Goal: Information Seeking & Learning: Compare options

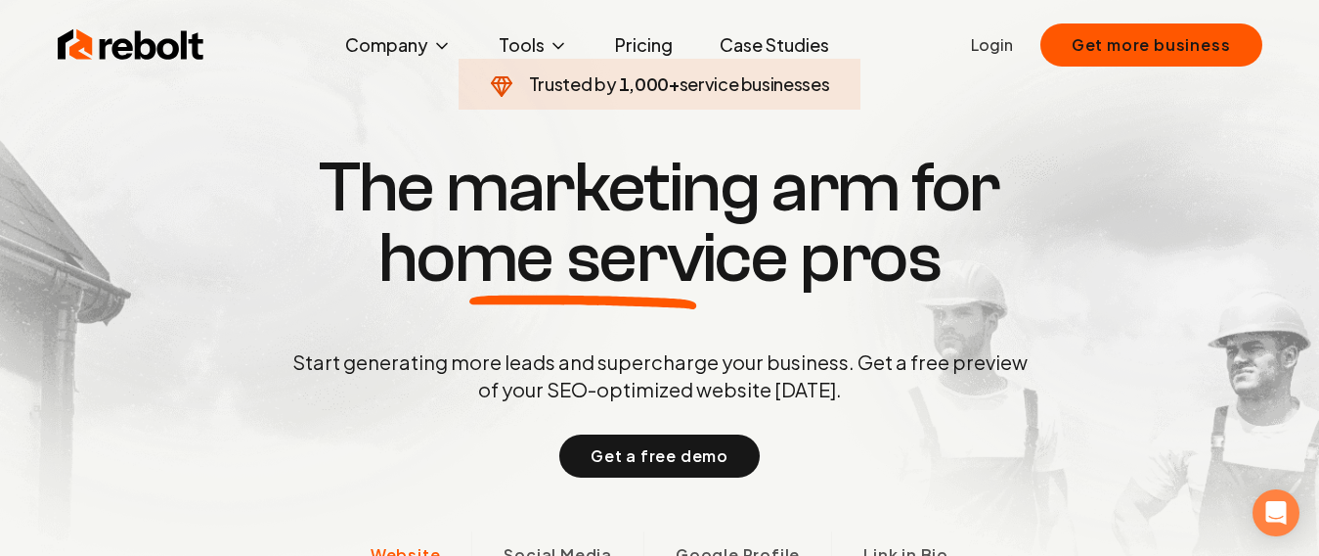
click at [642, 44] on link "Pricing" at bounding box center [644, 44] width 89 height 39
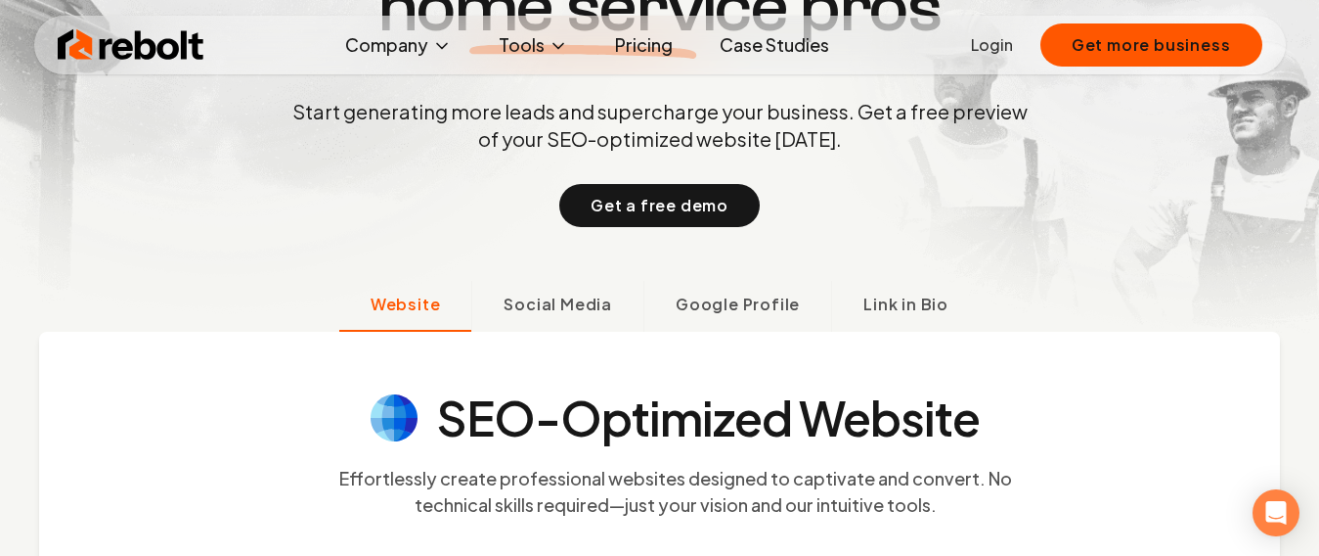
scroll to position [269, 0]
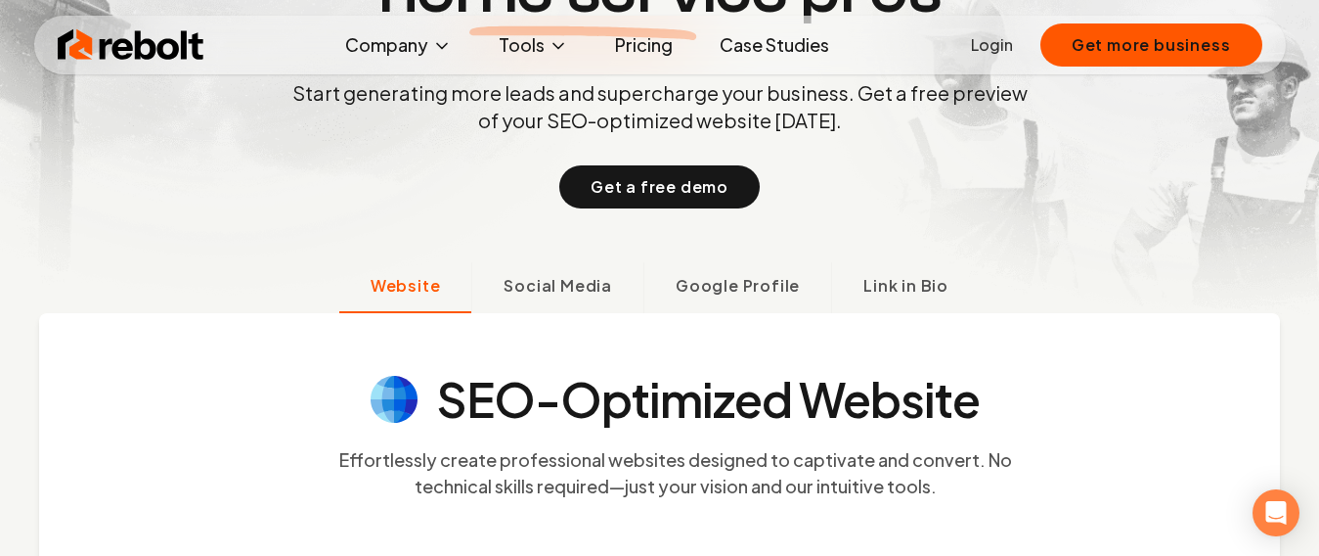
click at [640, 58] on link "Pricing" at bounding box center [644, 44] width 89 height 39
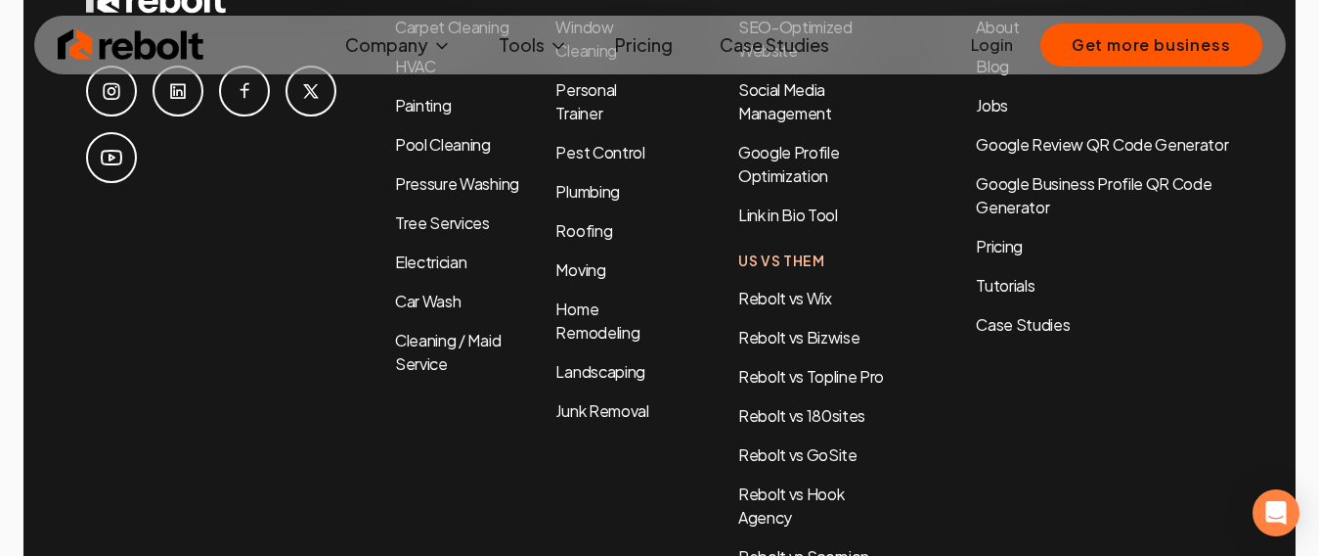
scroll to position [4436, 0]
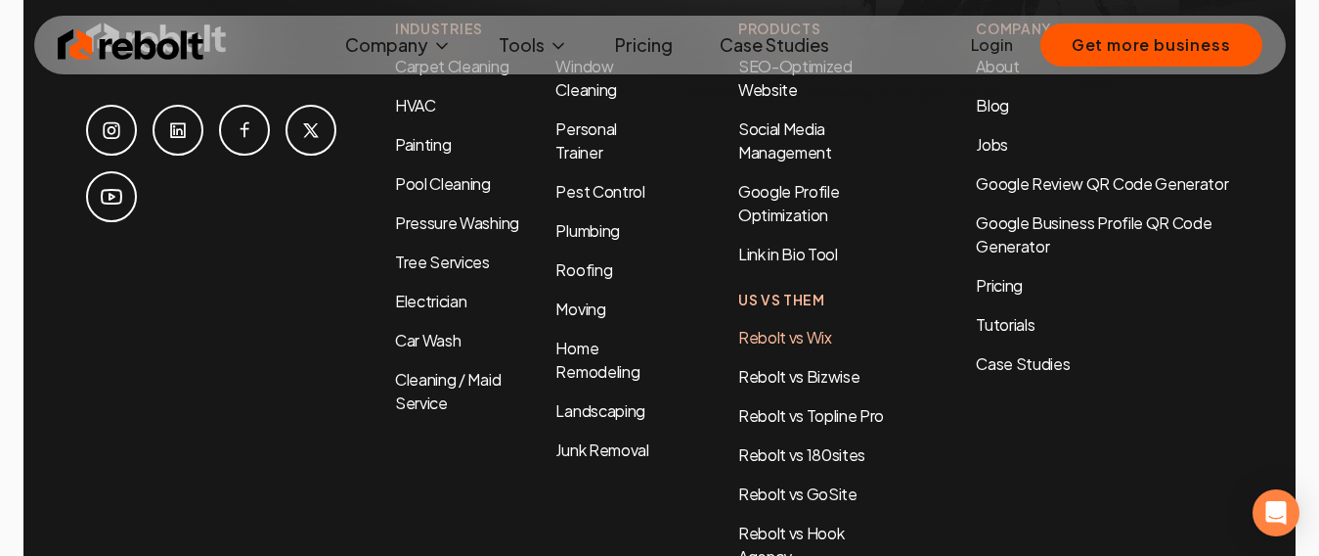
click at [785, 327] on link "Rebolt vs Wix" at bounding box center [785, 337] width 94 height 21
